Goal: Task Accomplishment & Management: Manage account settings

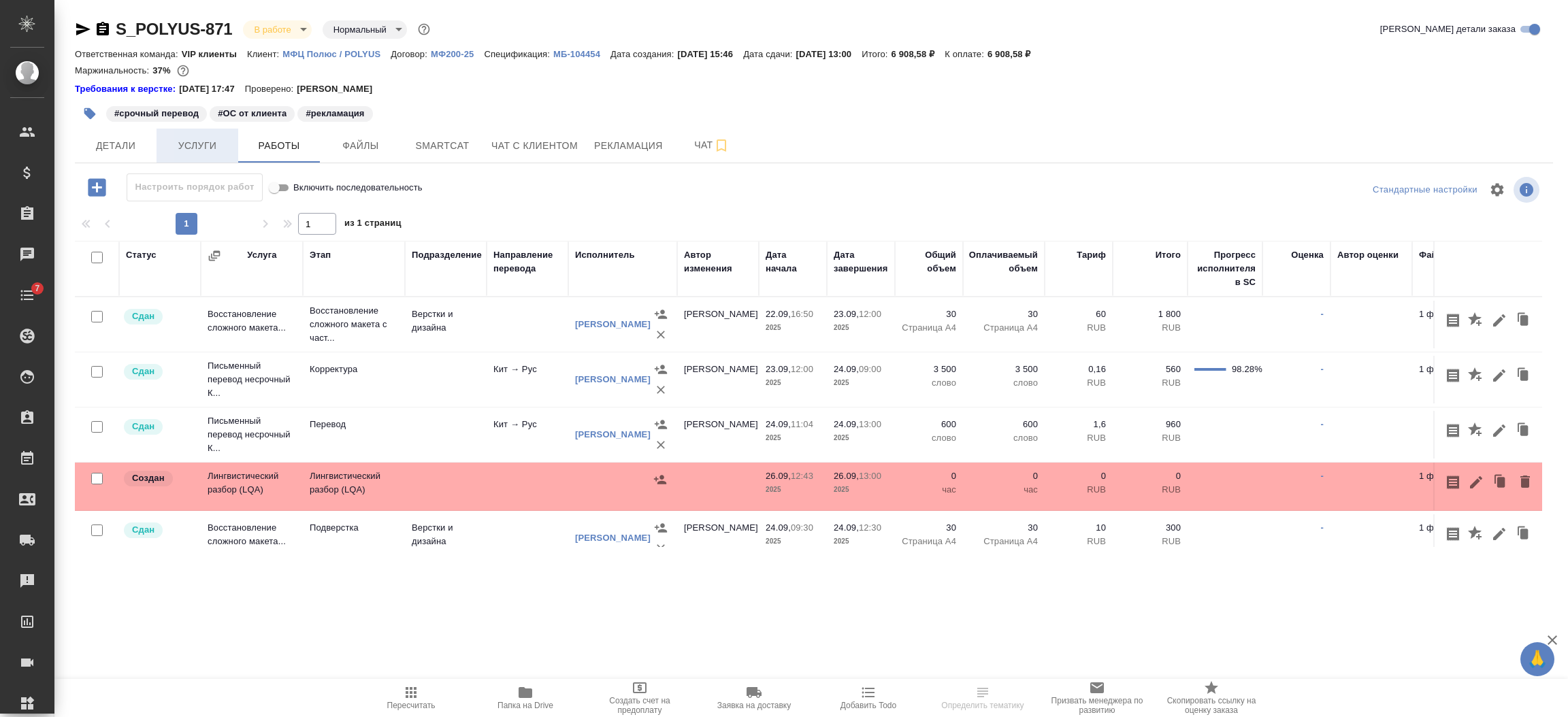
click at [195, 144] on span "Услуги" at bounding box center [198, 145] width 65 height 17
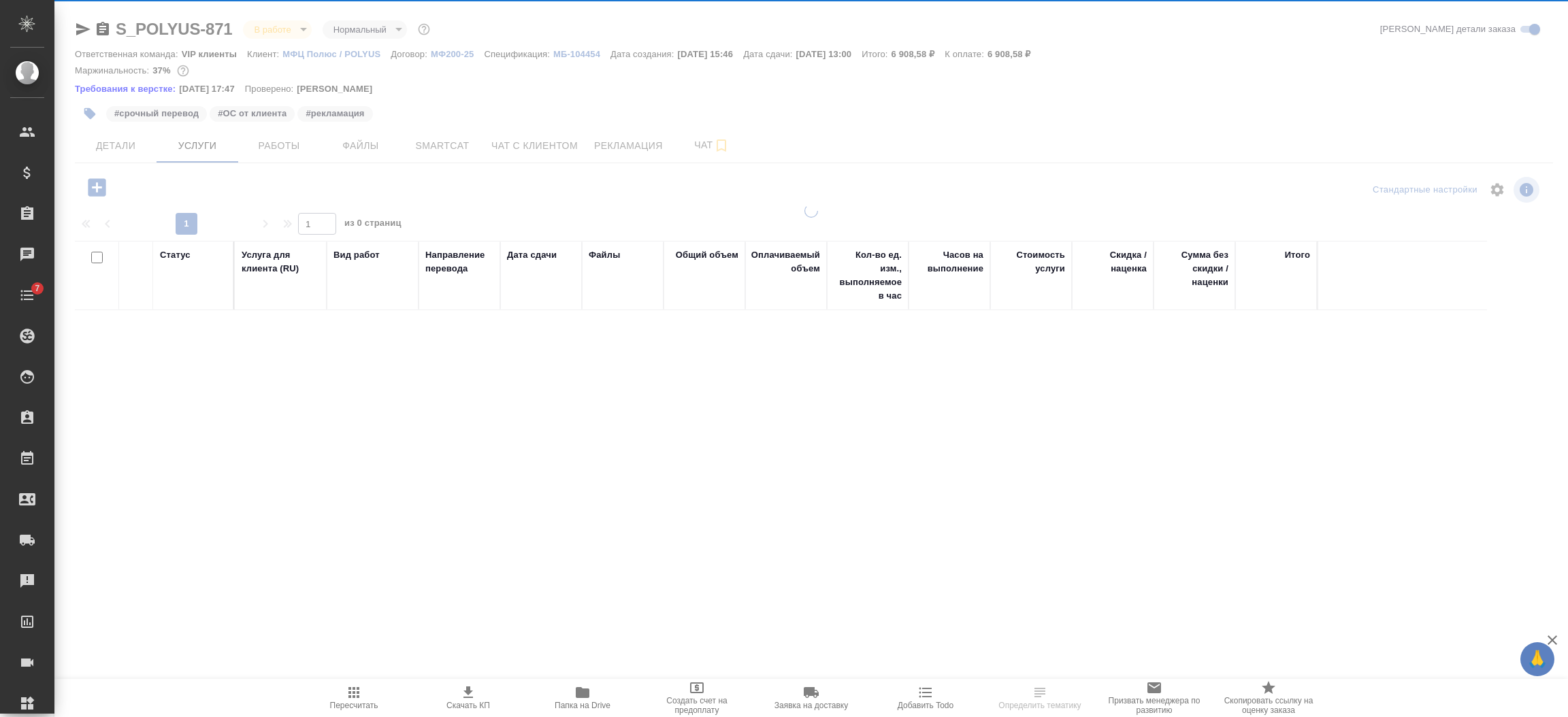
click at [99, 188] on icon "button" at bounding box center [96, 187] width 18 height 18
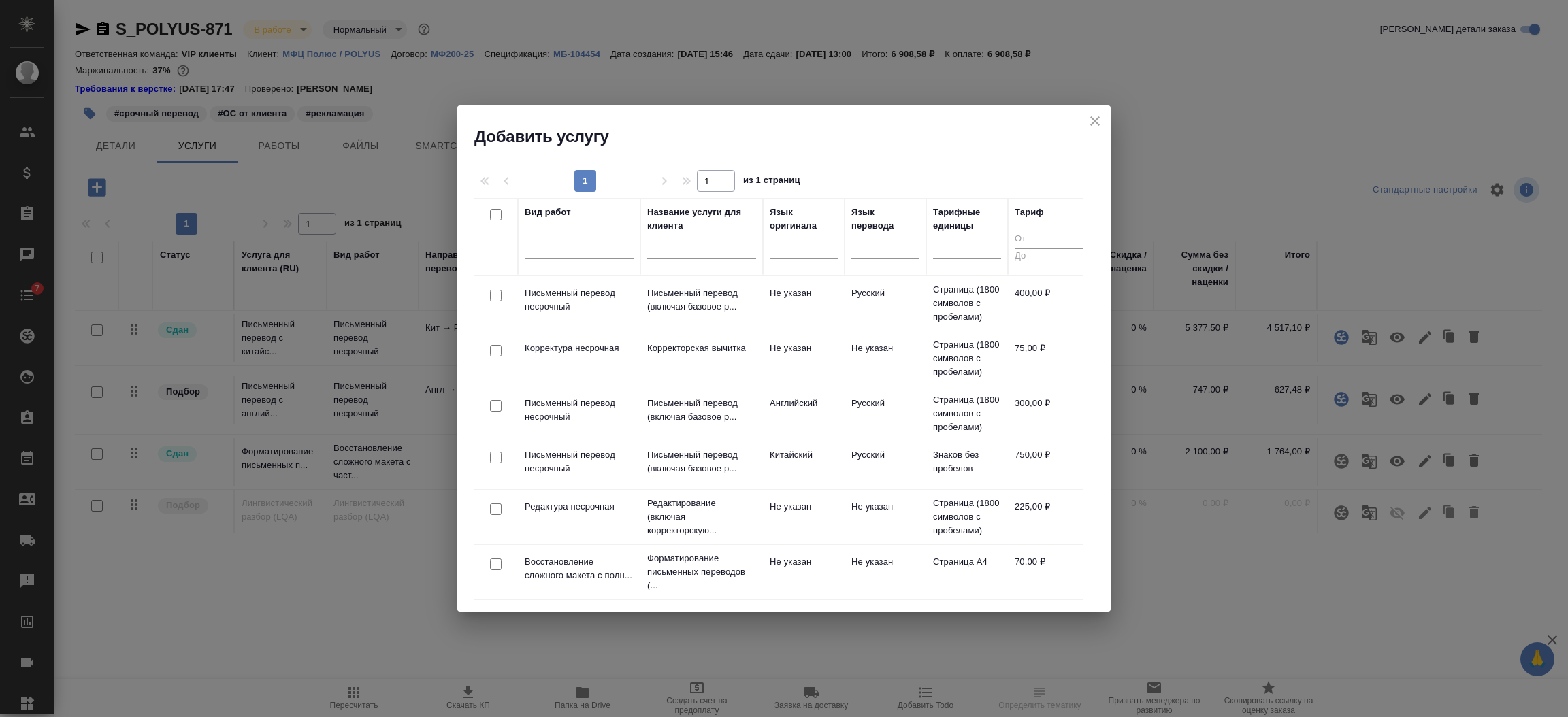
click at [529, 260] on div at bounding box center [579, 250] width 109 height 35
click at [536, 251] on div at bounding box center [579, 244] width 109 height 20
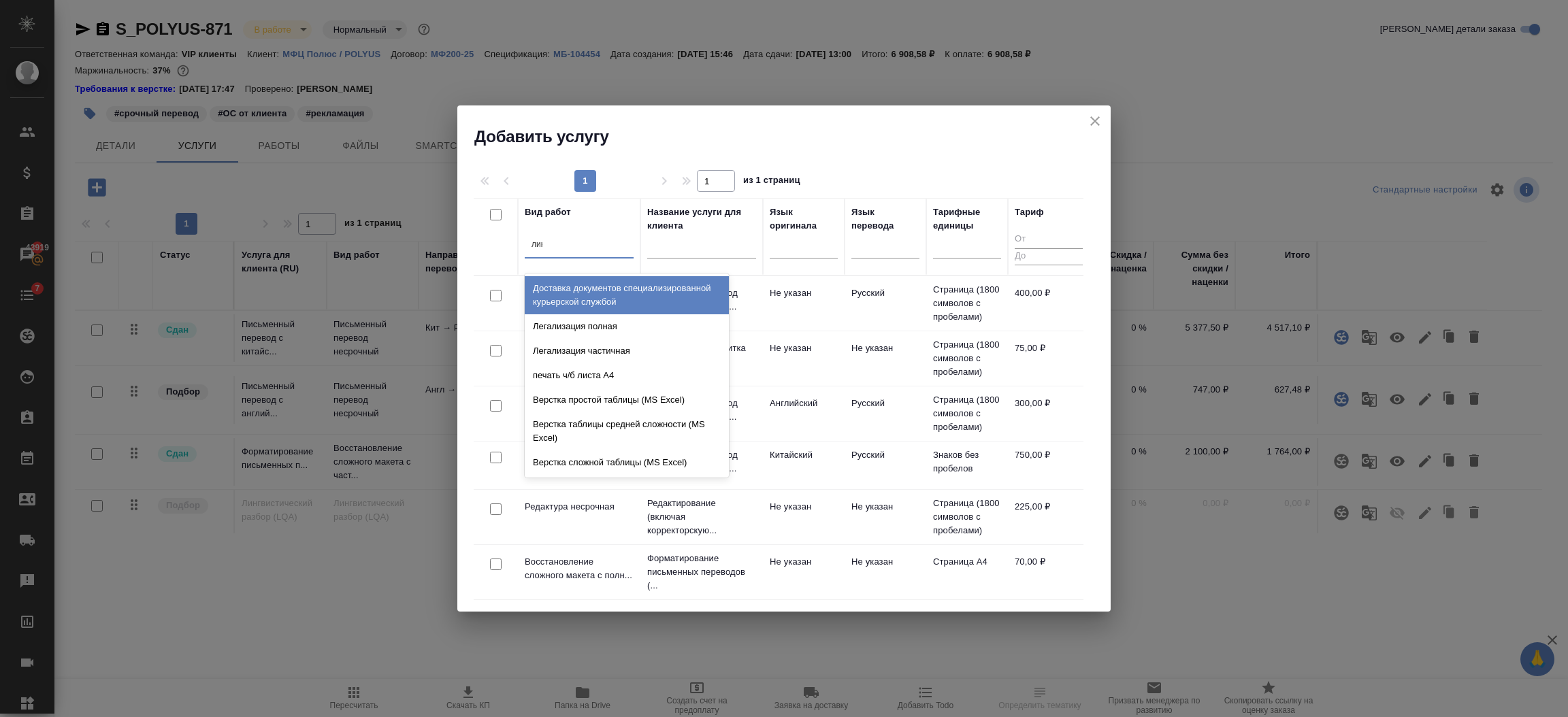
type input "линг"
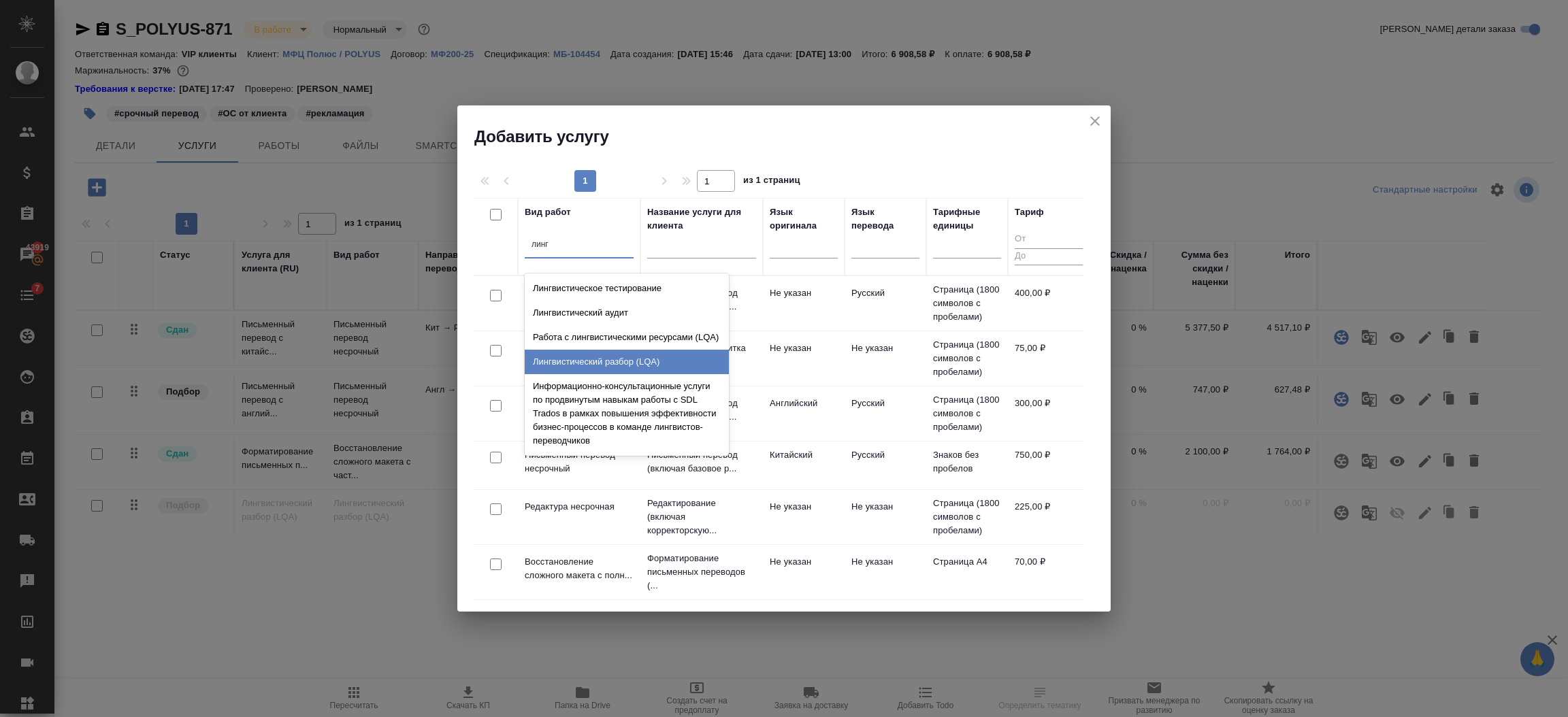
click at [566, 357] on div "Лингвистический разбор (LQA)" at bounding box center [627, 362] width 204 height 25
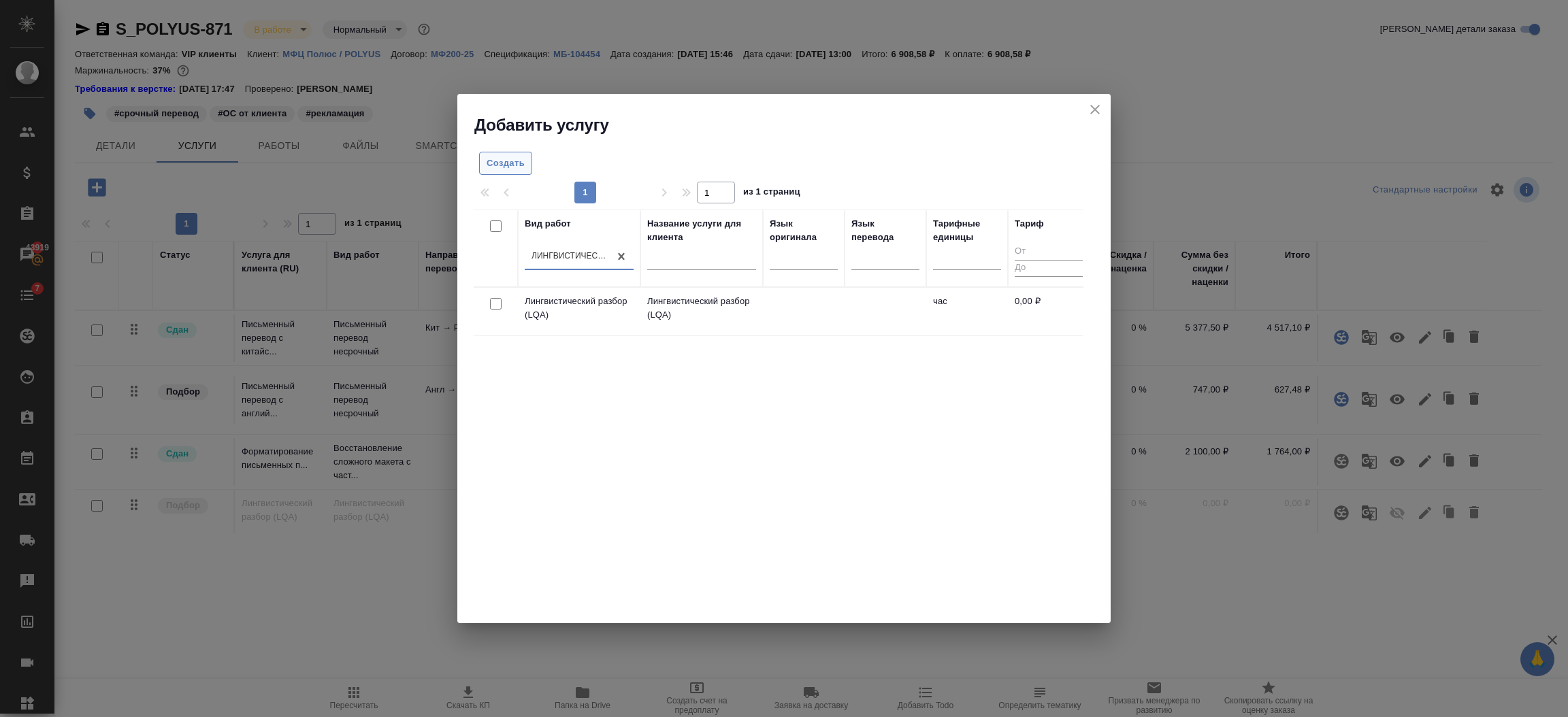
click at [509, 161] on span "Создать" at bounding box center [505, 163] width 38 height 16
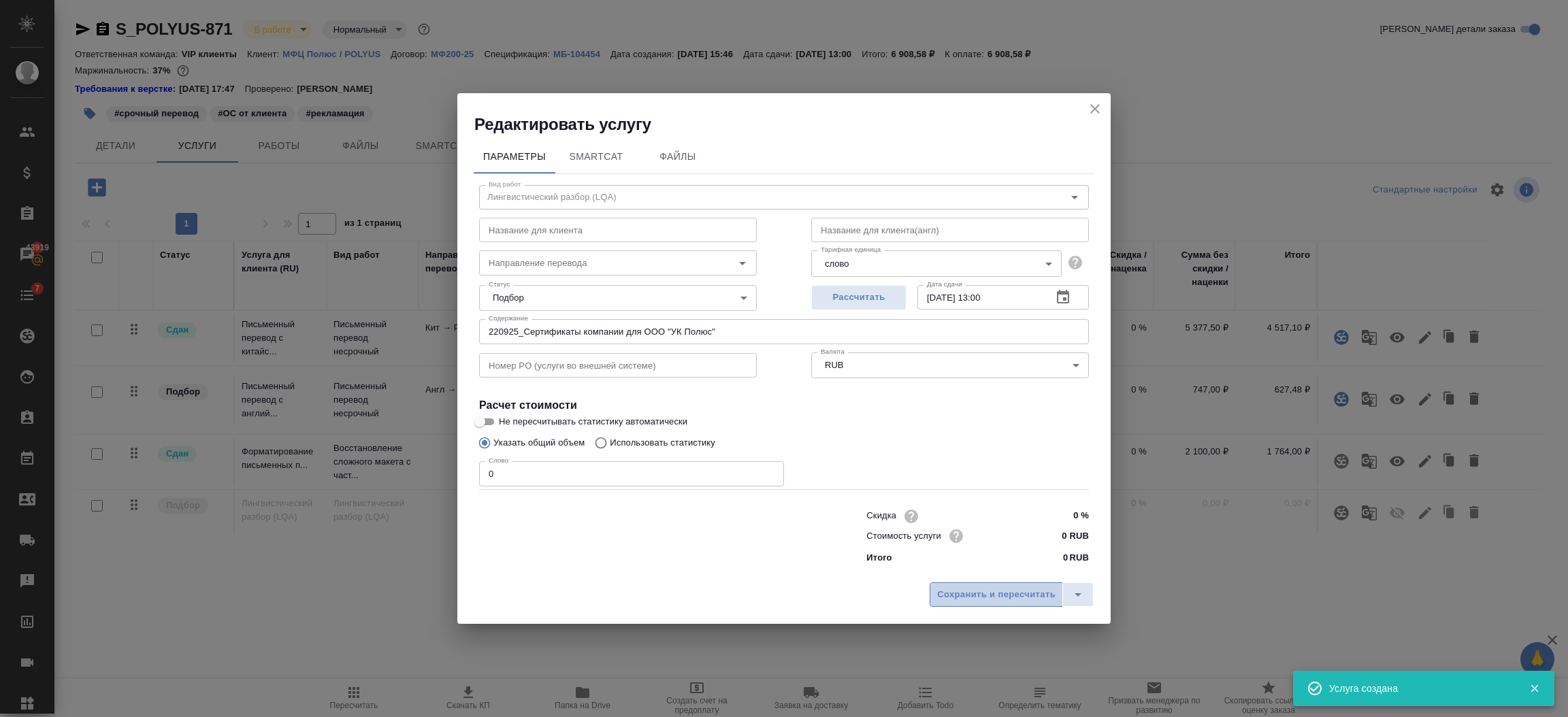
click at [1019, 594] on span "Сохранить и пересчитать" at bounding box center [996, 595] width 119 height 16
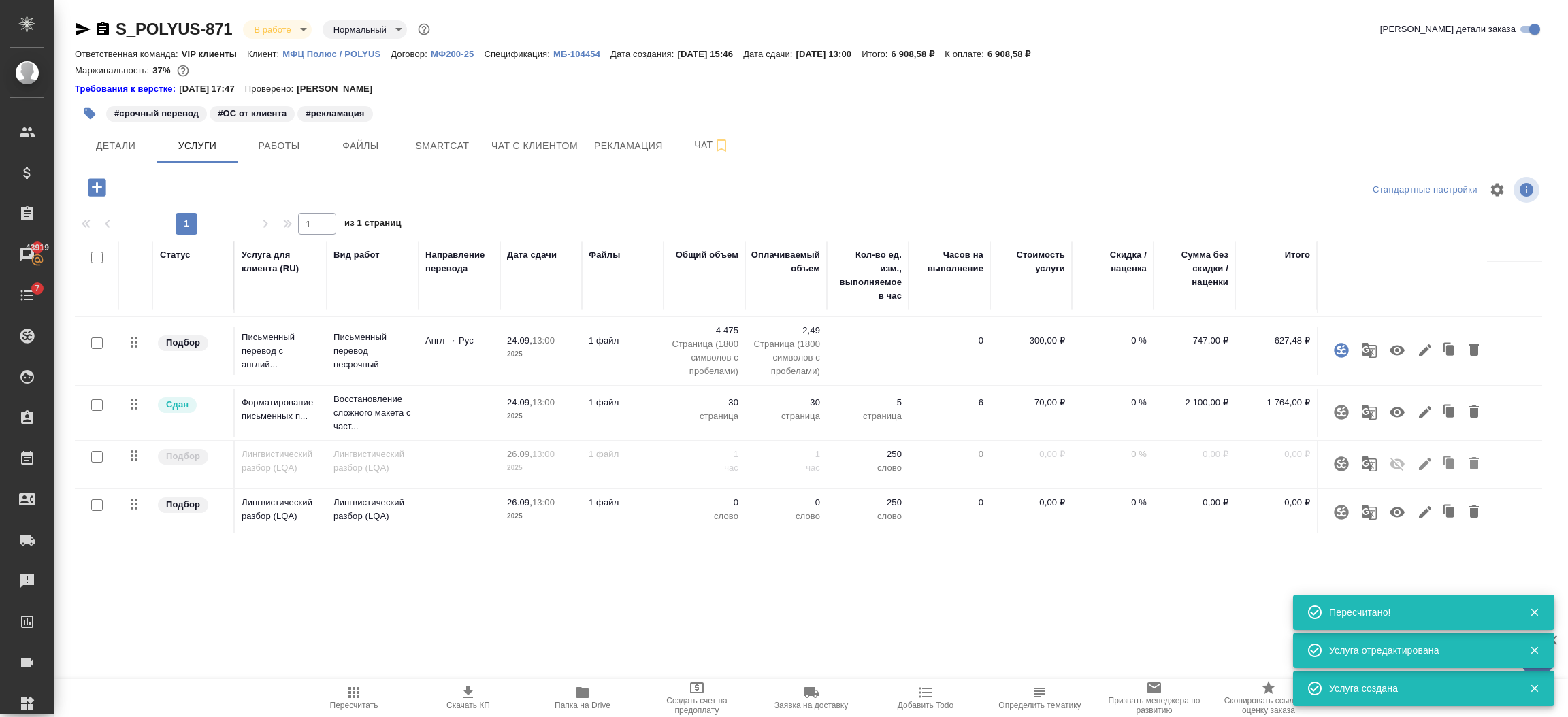
scroll to position [54, 0]
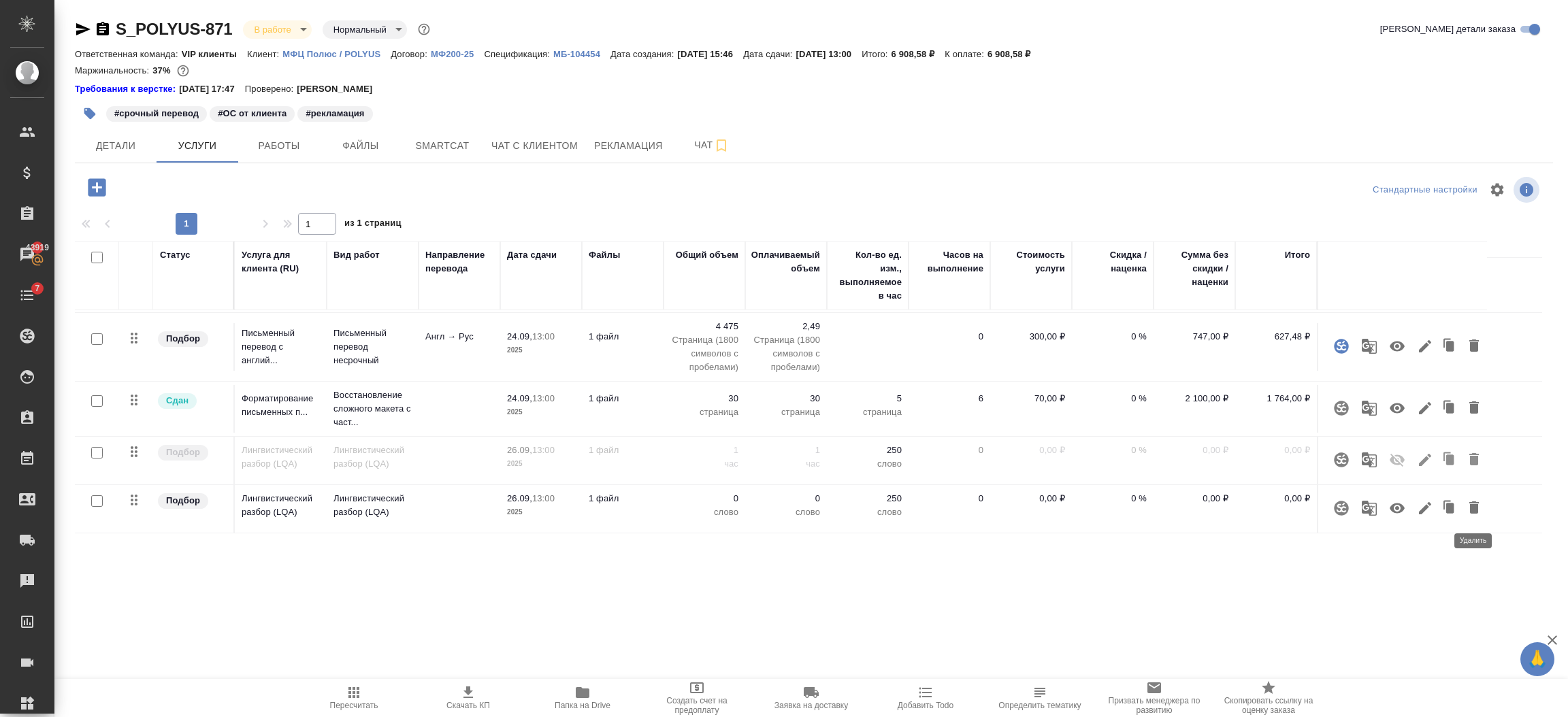
click at [1469, 504] on icon "button" at bounding box center [1474, 507] width 10 height 12
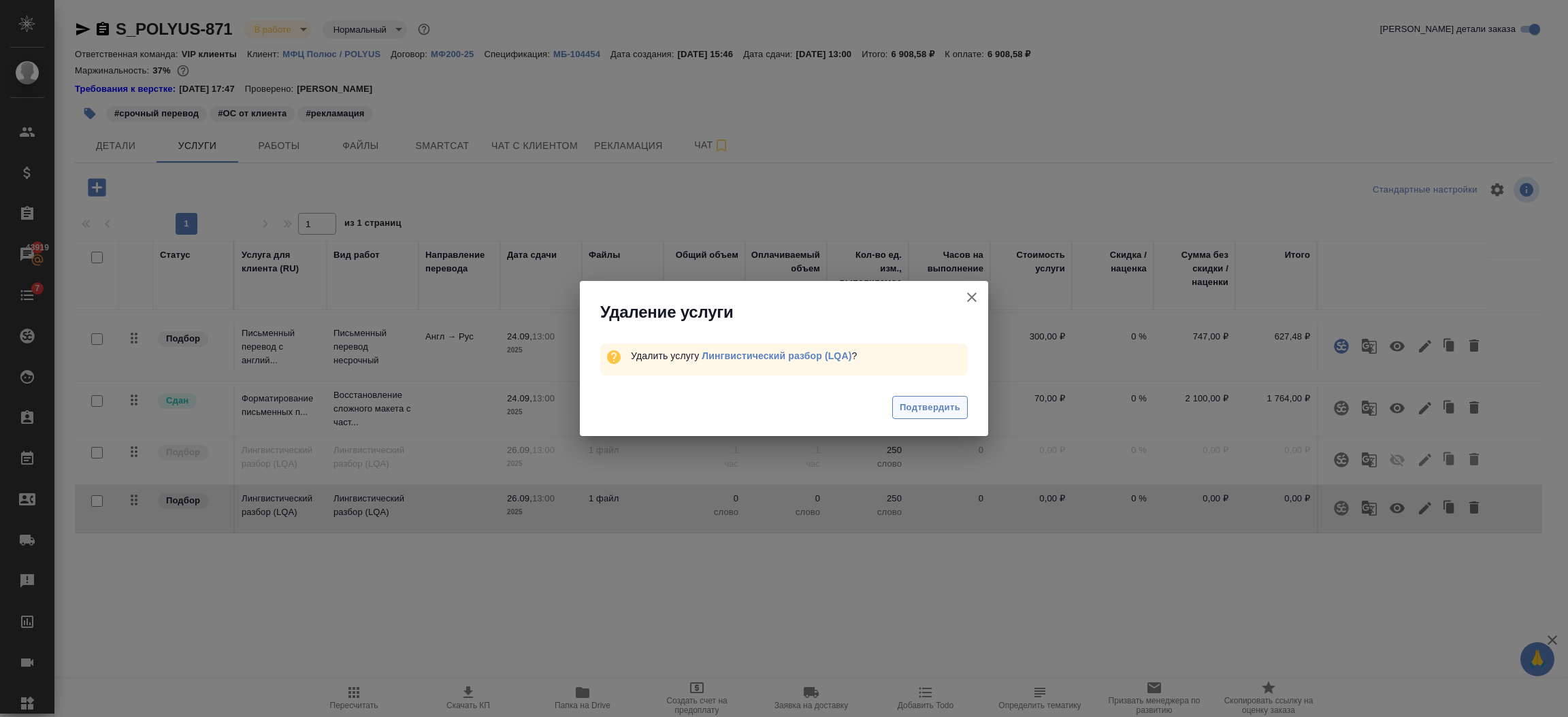
click at [957, 402] on span "Подтвердить" at bounding box center [929, 408] width 61 height 16
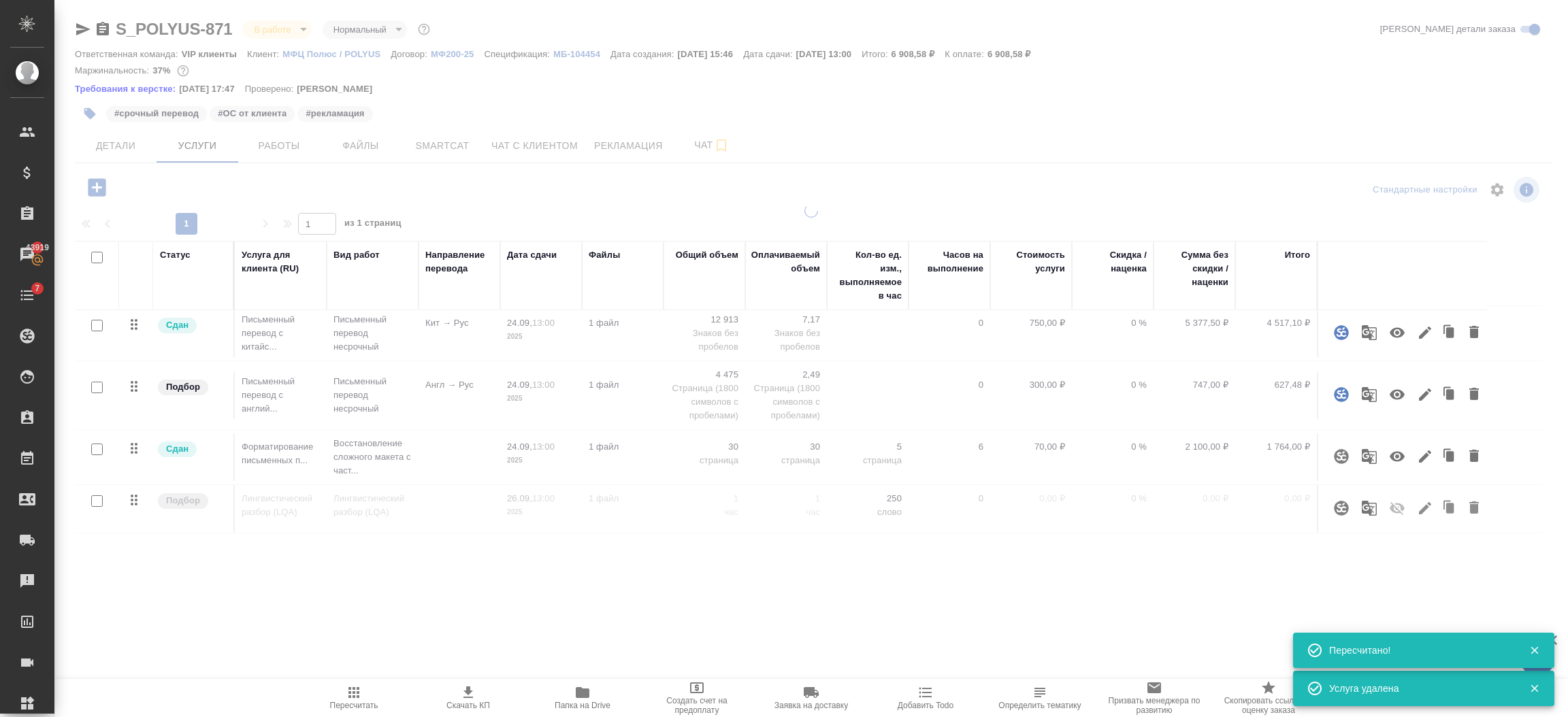
scroll to position [6, 0]
